Goal: Task Accomplishment & Management: Use online tool/utility

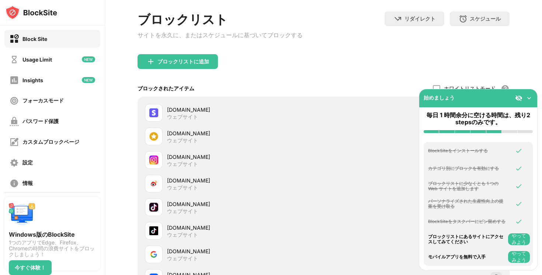
scroll to position [138, 0]
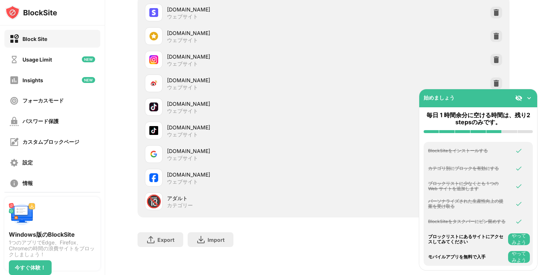
click at [518, 99] on img at bounding box center [518, 97] width 7 height 7
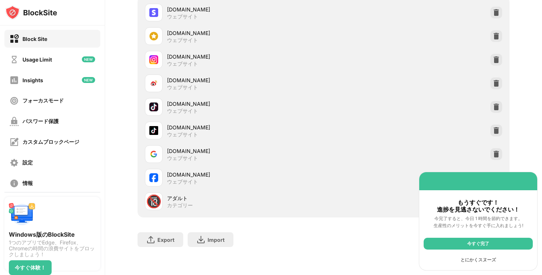
click at [482, 260] on div "とにかくスヌーズ" at bounding box center [478, 260] width 109 height 12
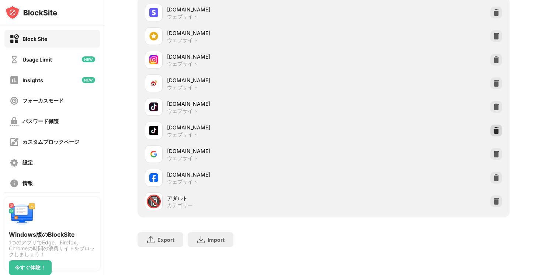
click at [497, 128] on img at bounding box center [496, 130] width 7 height 7
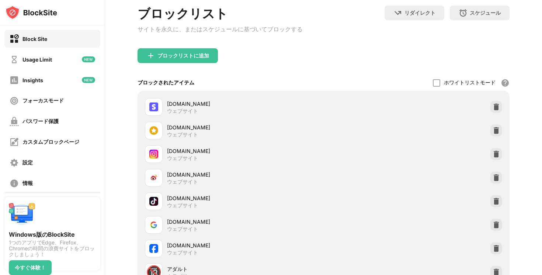
scroll to position [21, 0]
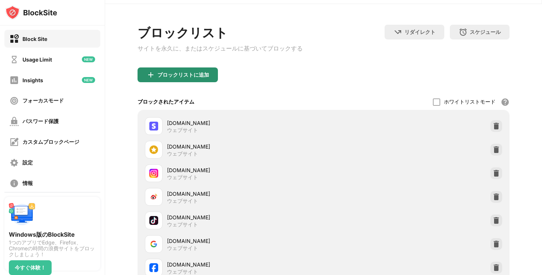
click at [172, 77] on div "ブロックリストに追加" at bounding box center [184, 75] width 52 height 6
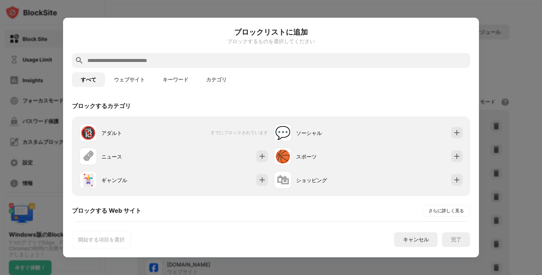
click at [196, 61] on input "text" at bounding box center [277, 60] width 381 height 9
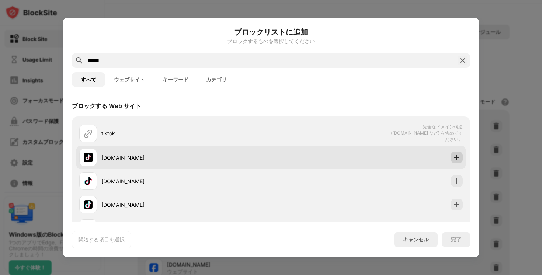
type input "******"
click at [458, 152] on div at bounding box center [457, 158] width 12 height 12
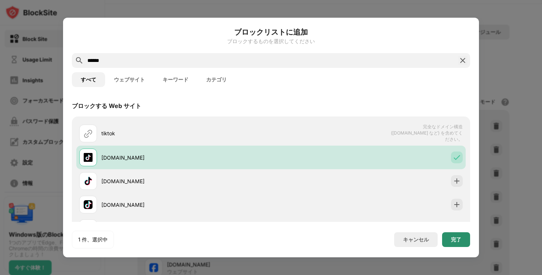
click at [458, 239] on div "完了" at bounding box center [456, 240] width 10 height 6
